Goal: Information Seeking & Learning: Learn about a topic

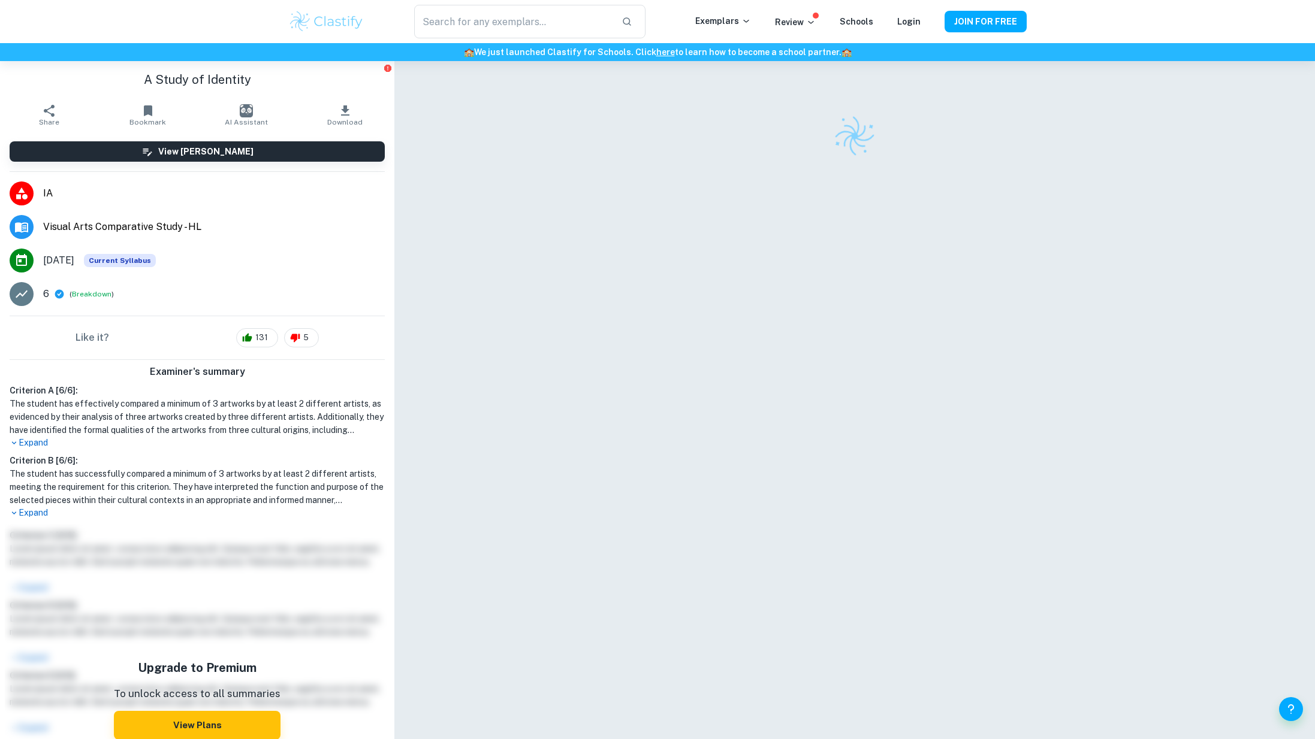
checkbox input "true"
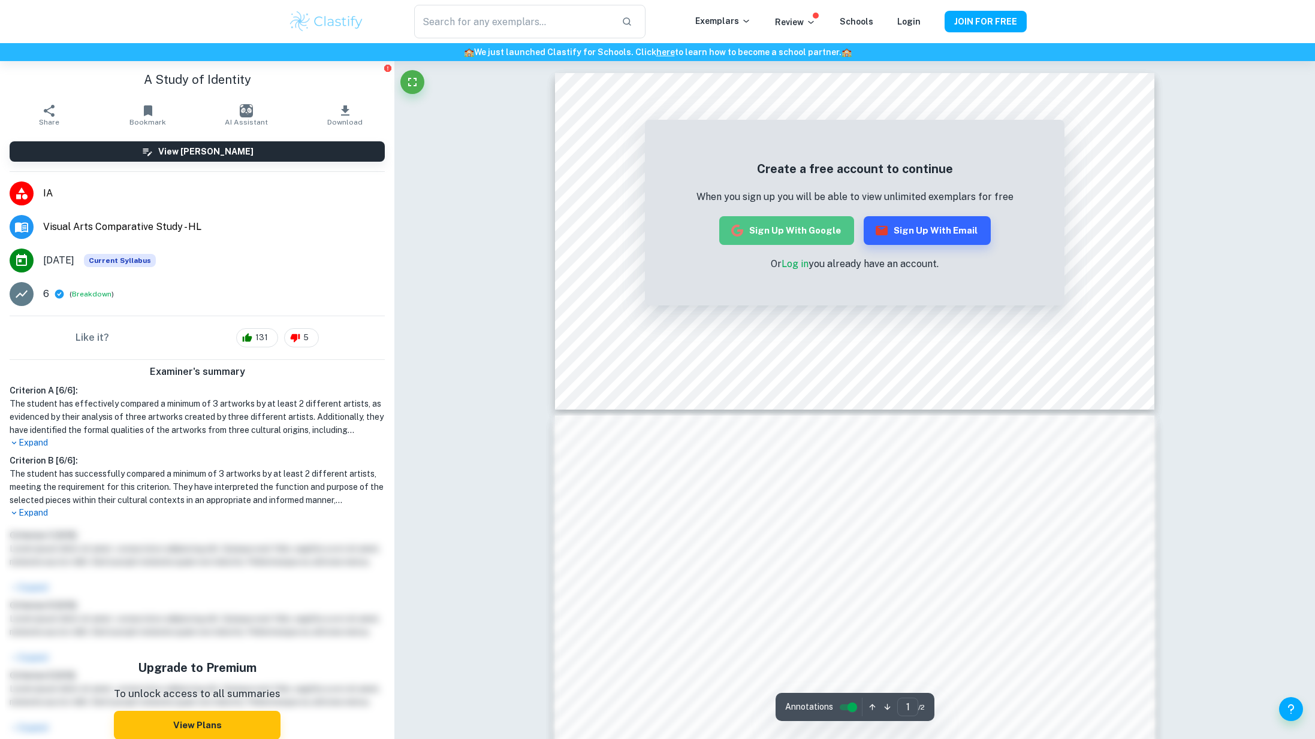
click at [805, 220] on button "Sign up with Google" at bounding box center [786, 230] width 135 height 29
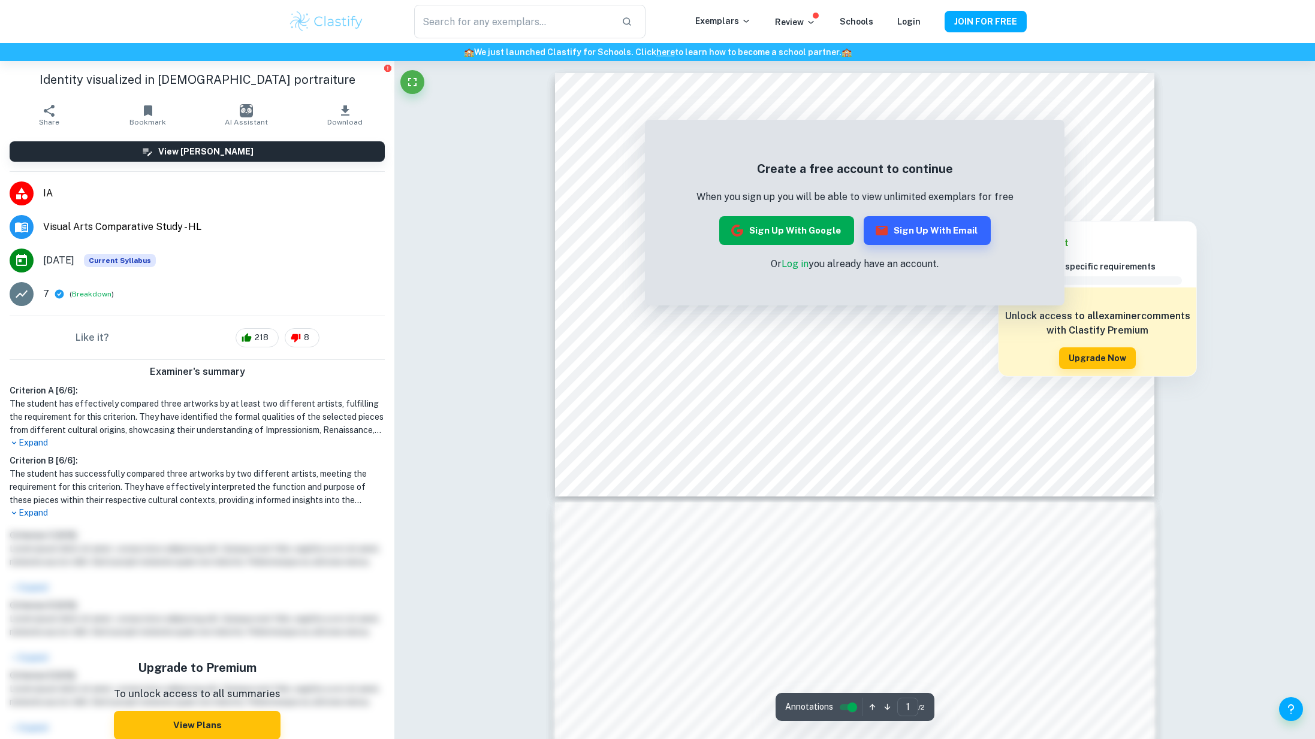
click at [823, 228] on button "Sign up with Google" at bounding box center [786, 230] width 135 height 29
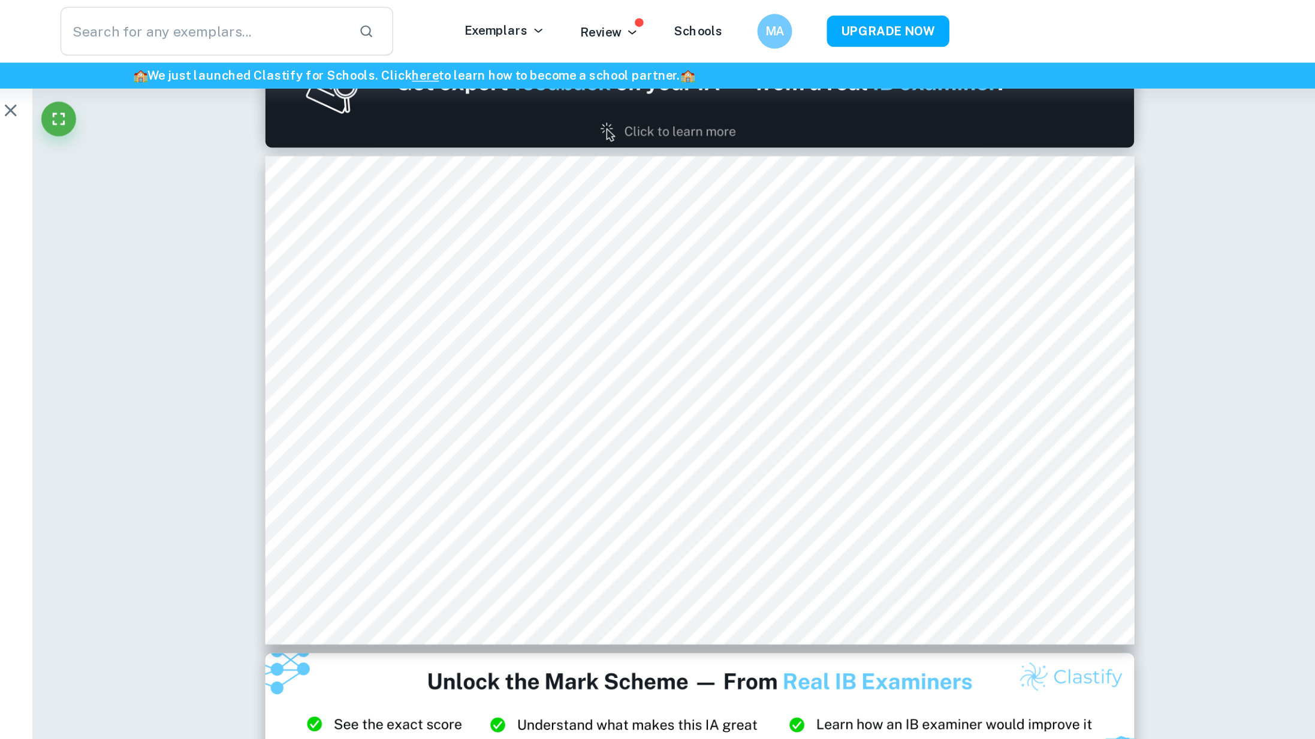
scroll to position [371, 0]
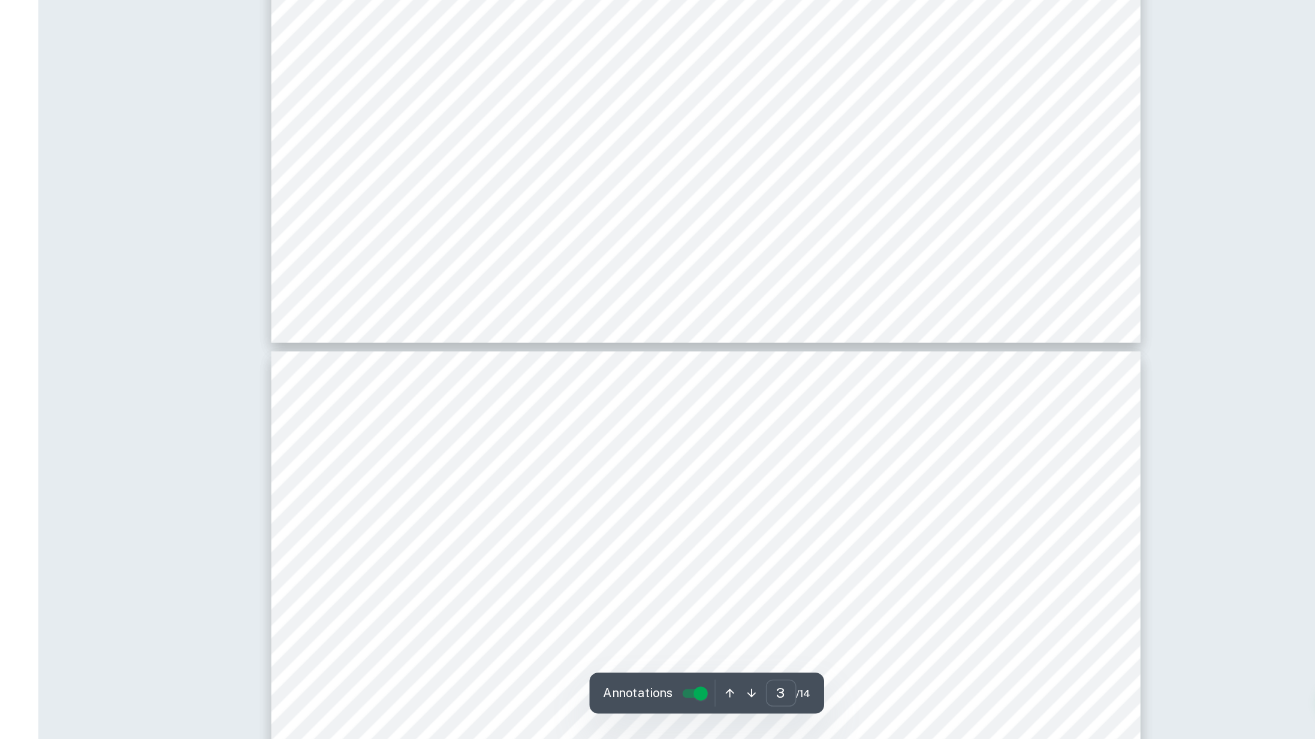
type input "4"
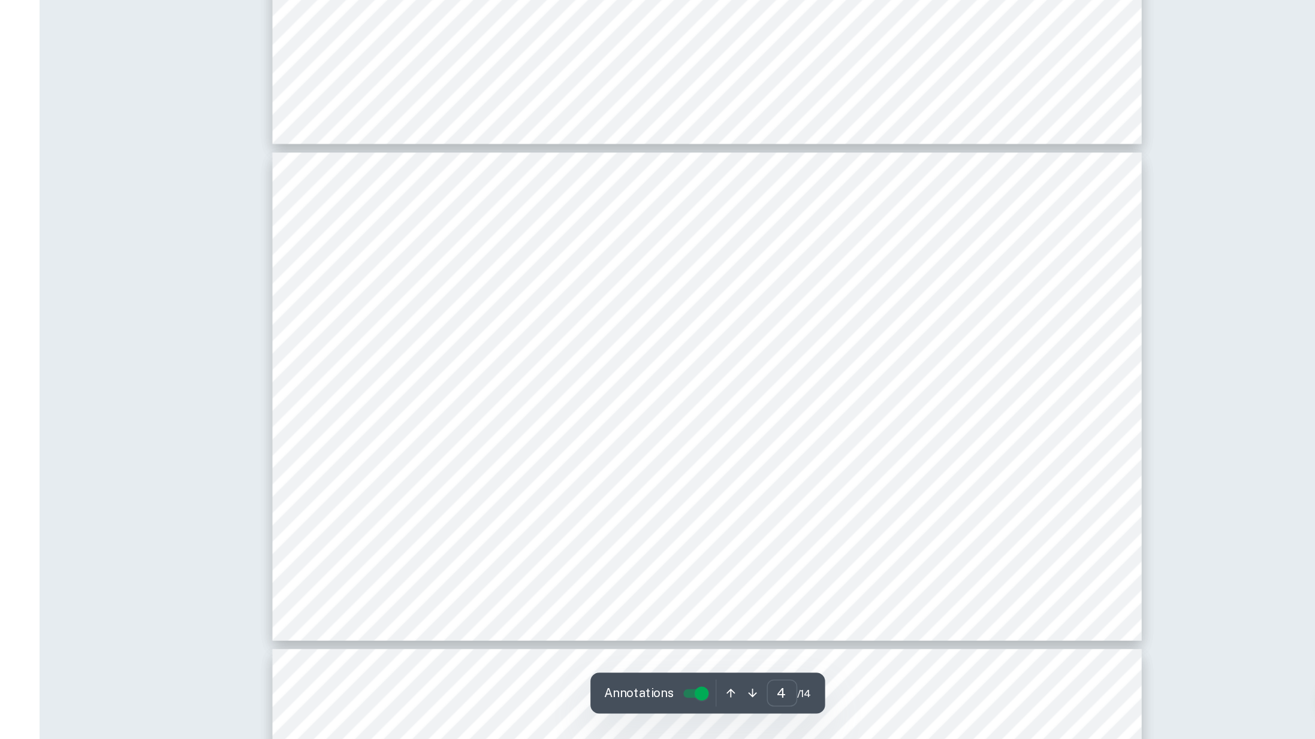
scroll to position [958, 0]
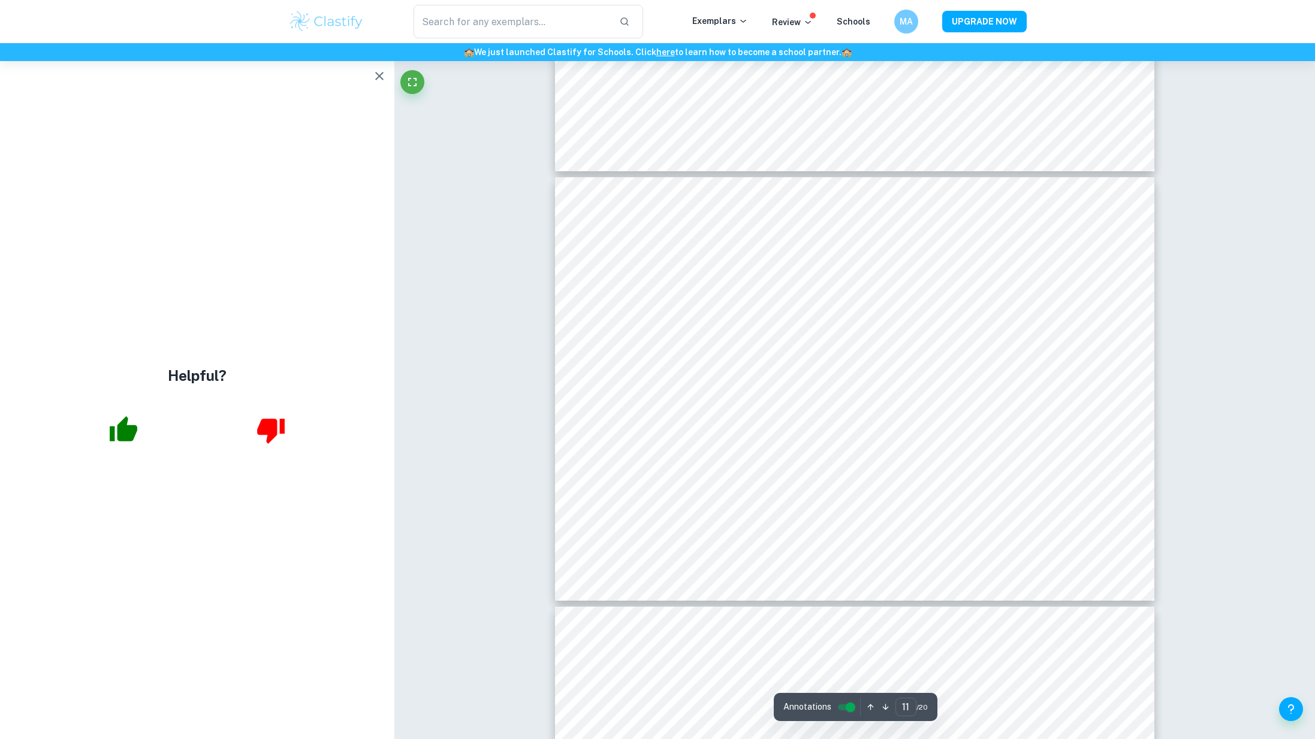
scroll to position [4480, 0]
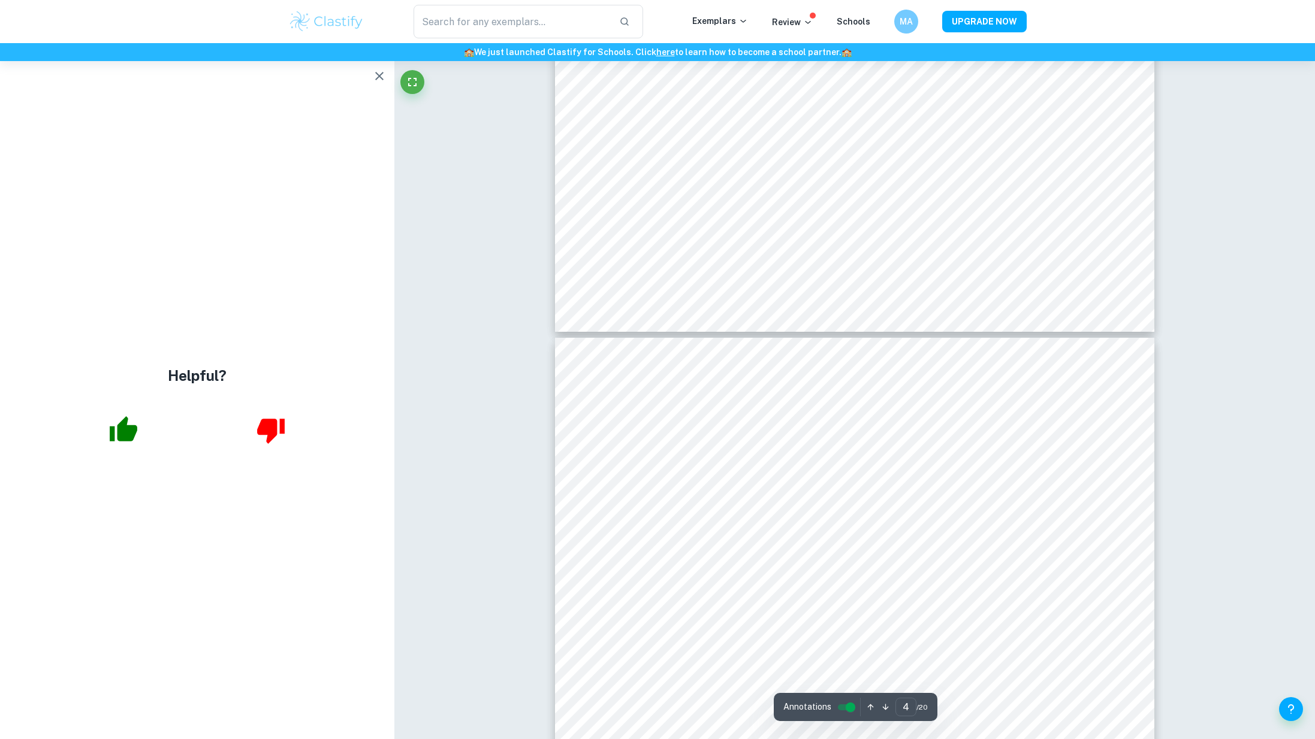
type input "3"
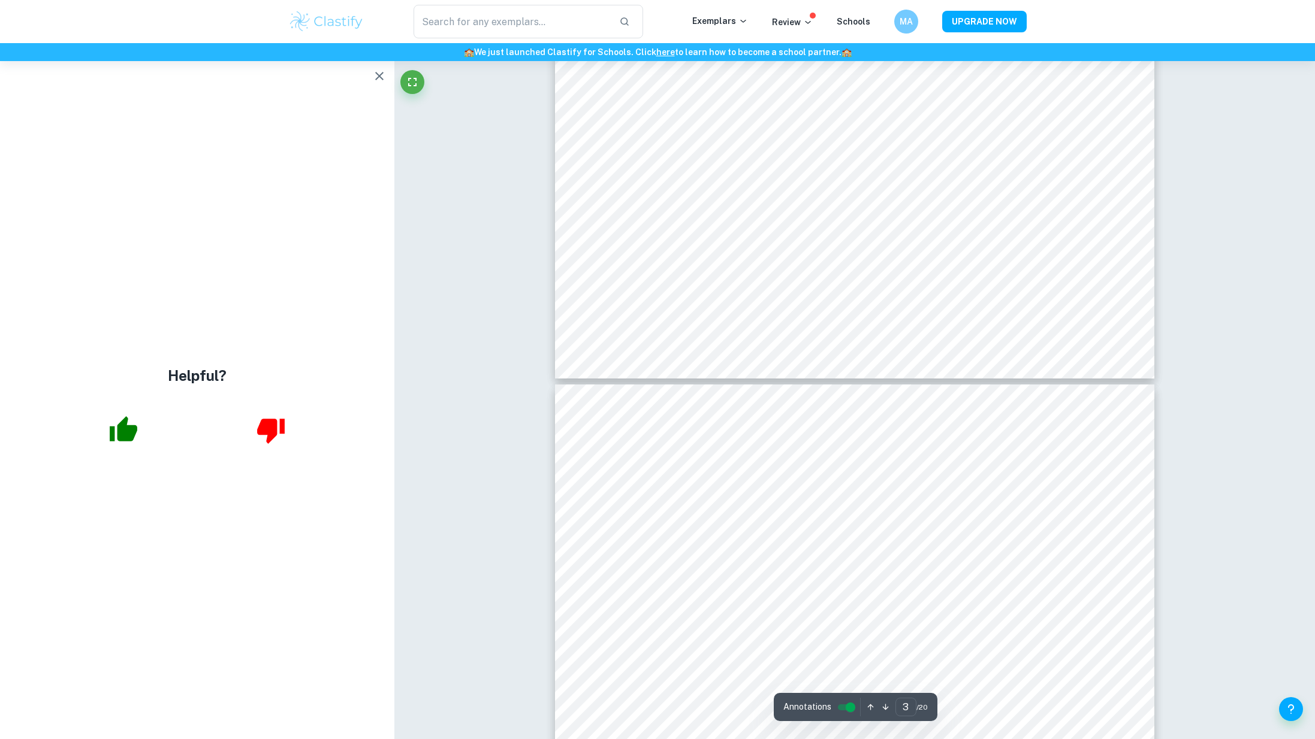
scroll to position [1168, 0]
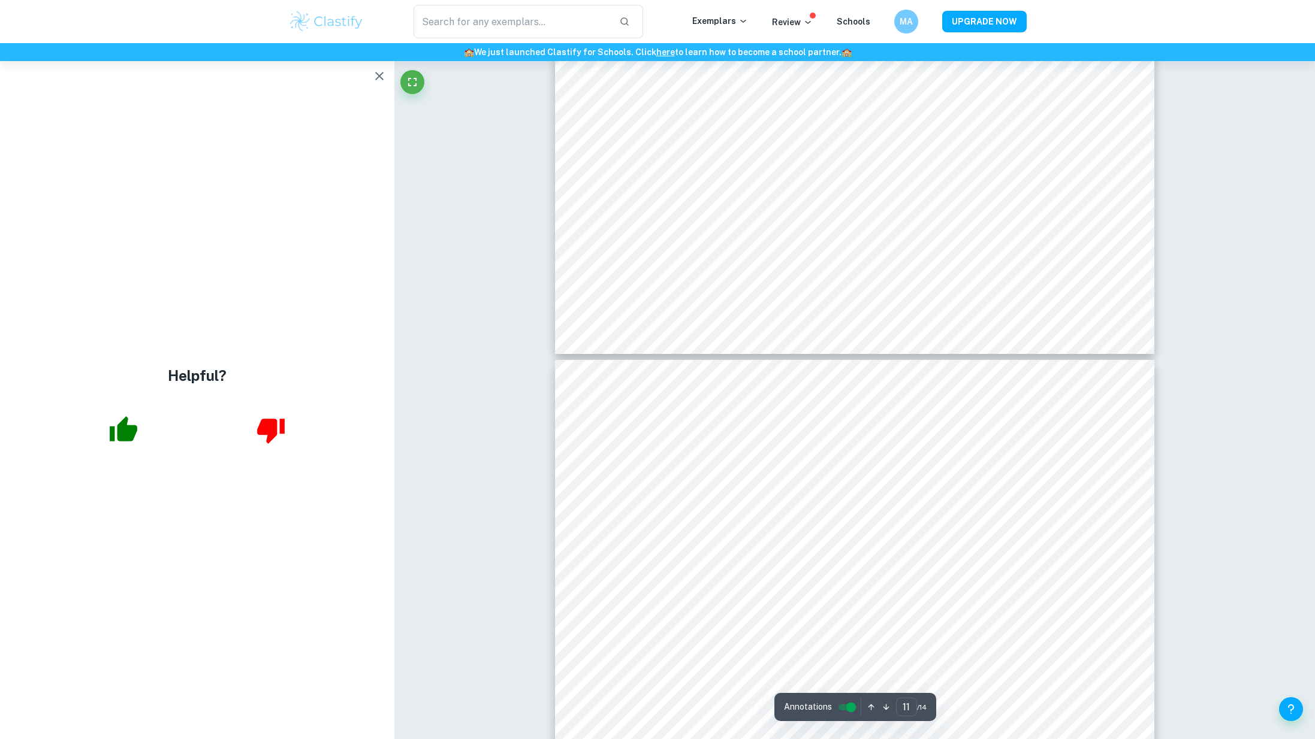
type input "12"
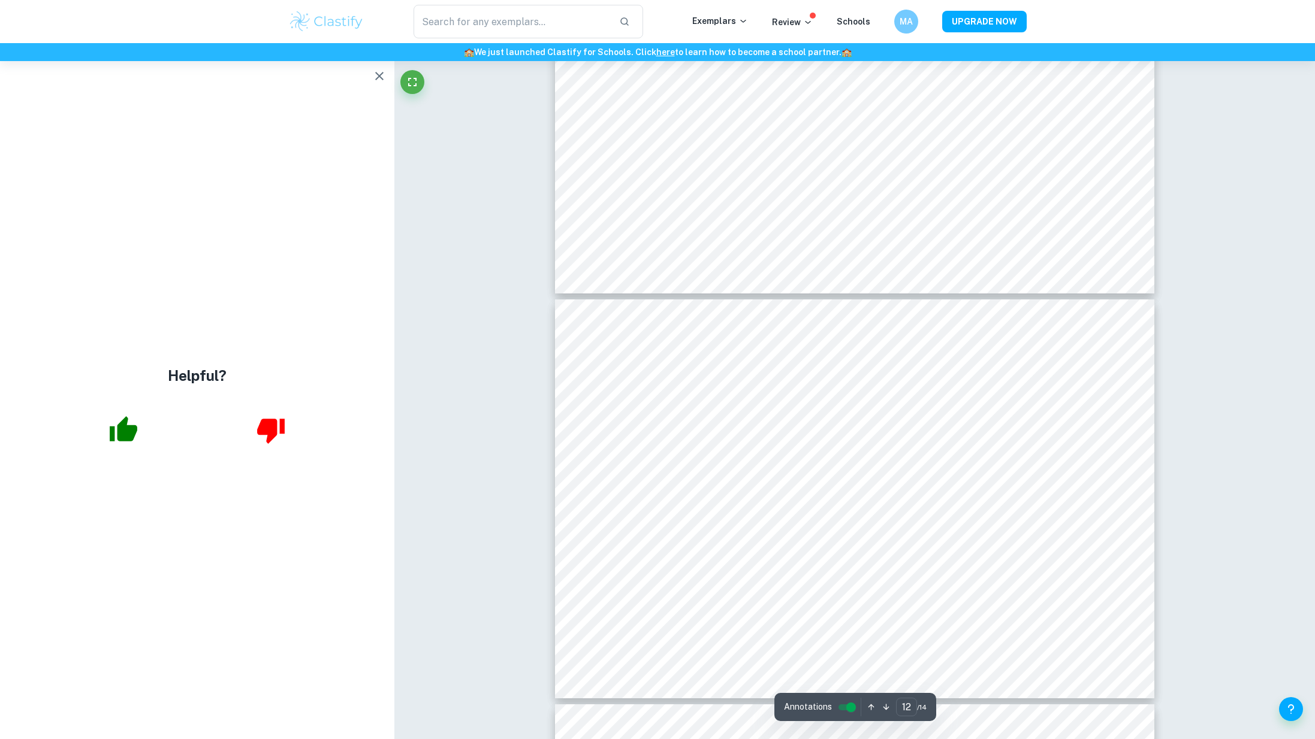
scroll to position [4524, 0]
